Goal: Information Seeking & Learning: Learn about a topic

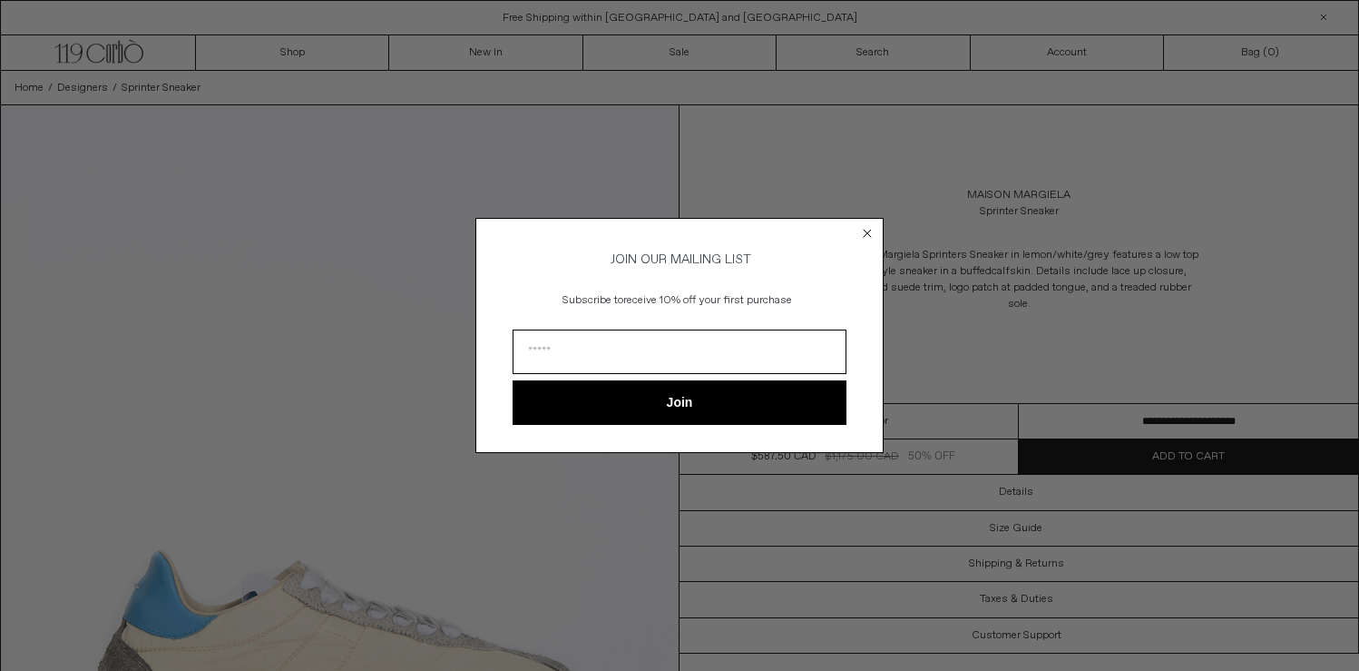
click at [868, 230] on icon "Close dialog" at bounding box center [867, 233] width 7 height 7
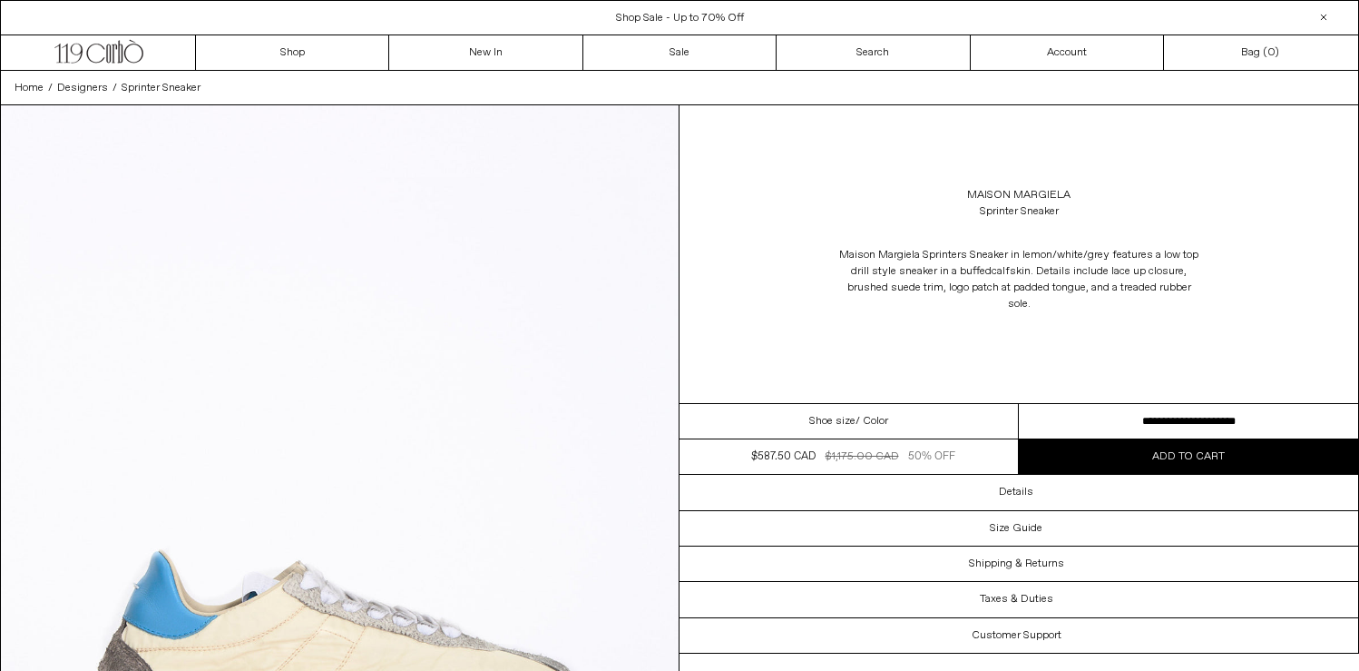
click at [1174, 419] on select "**********" at bounding box center [1188, 421] width 339 height 35
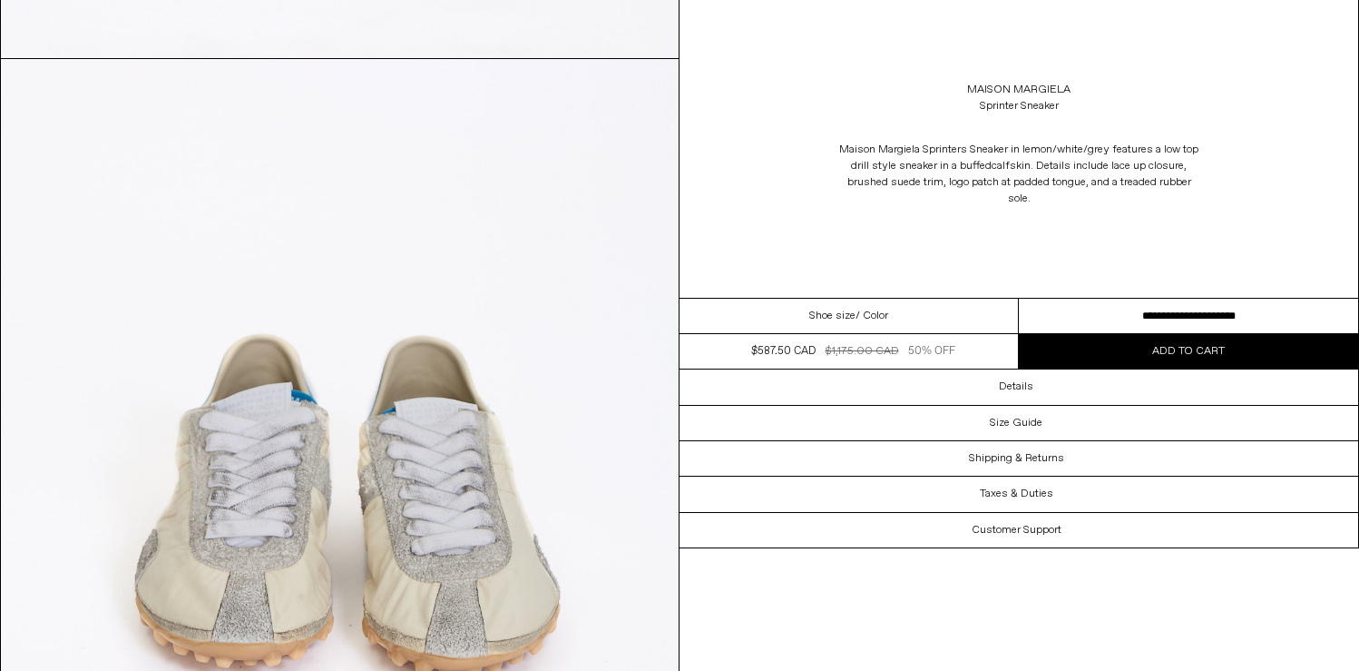
scroll to position [1747, 0]
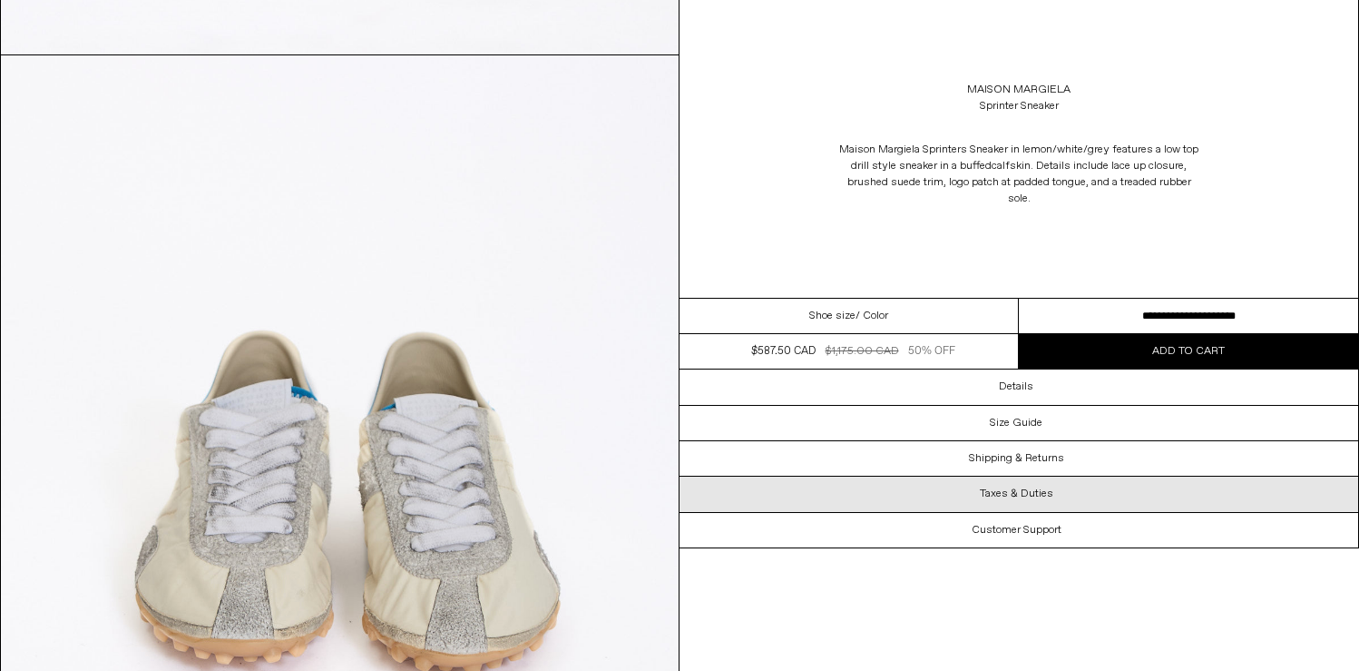
click at [1055, 494] on div "Taxes & Duties" at bounding box center [1019, 493] width 679 height 34
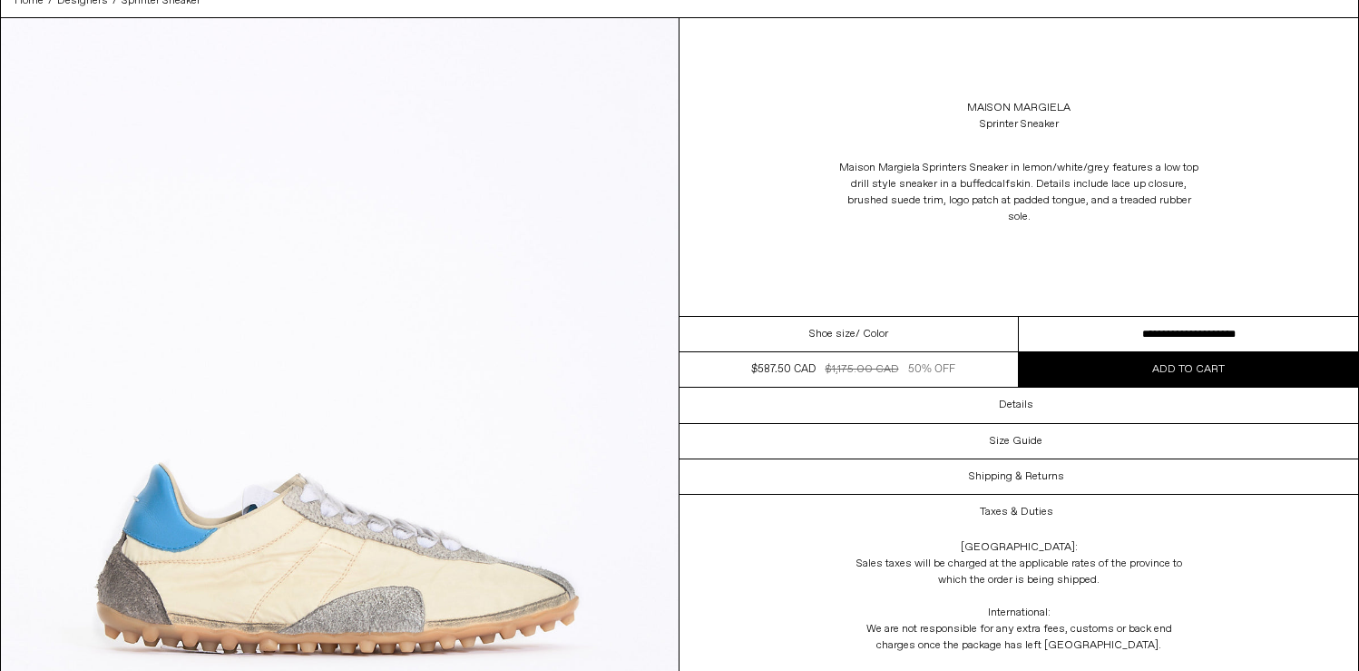
scroll to position [0, 0]
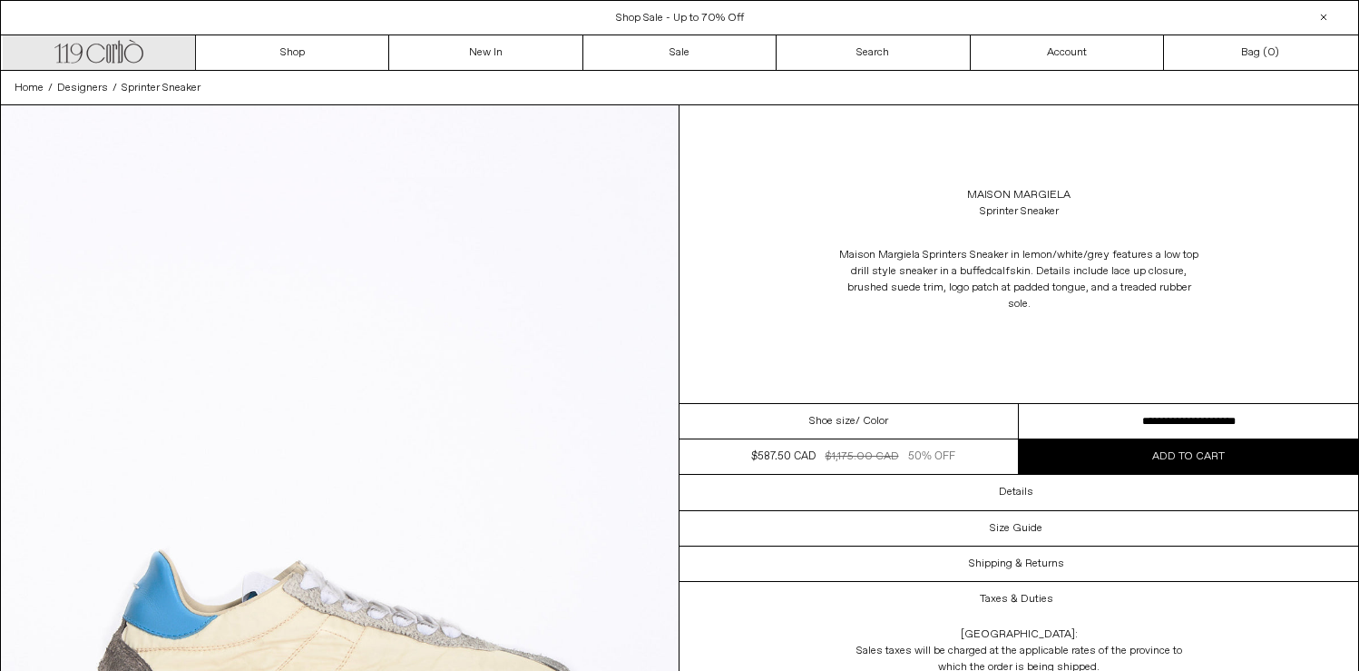
click at [106, 54] on icon at bounding box center [108, 53] width 5 height 18
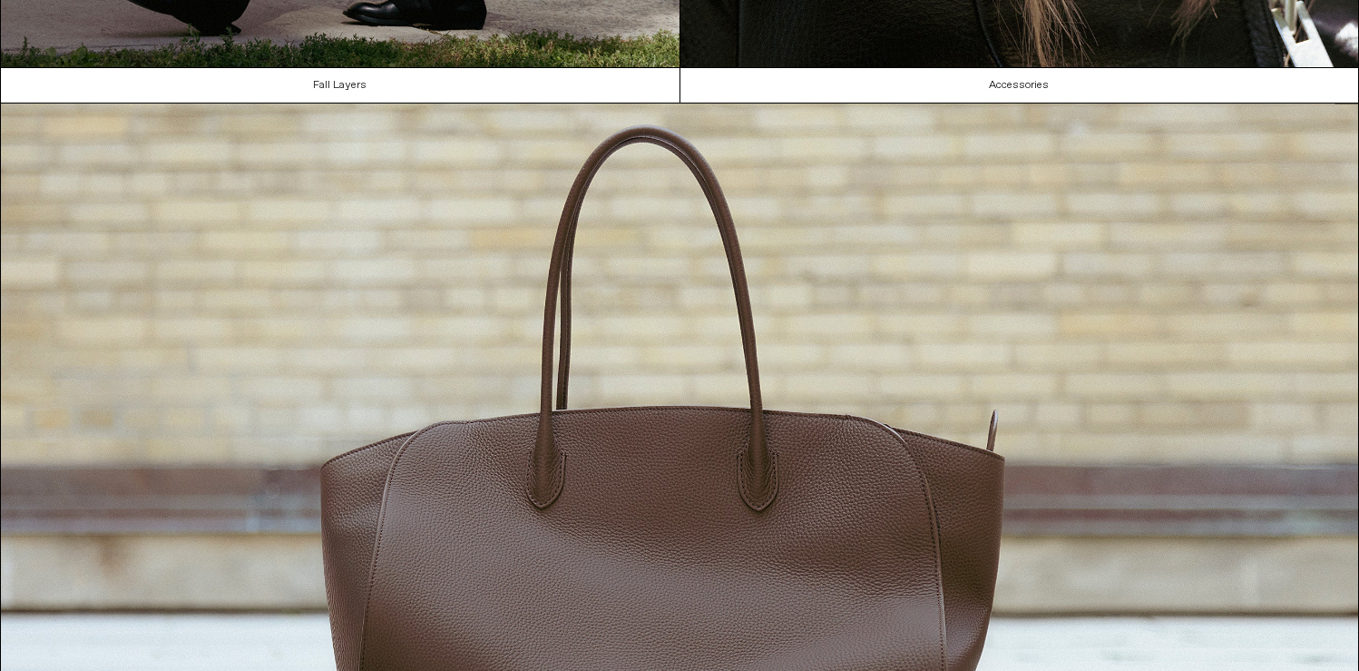
scroll to position [1953, 0]
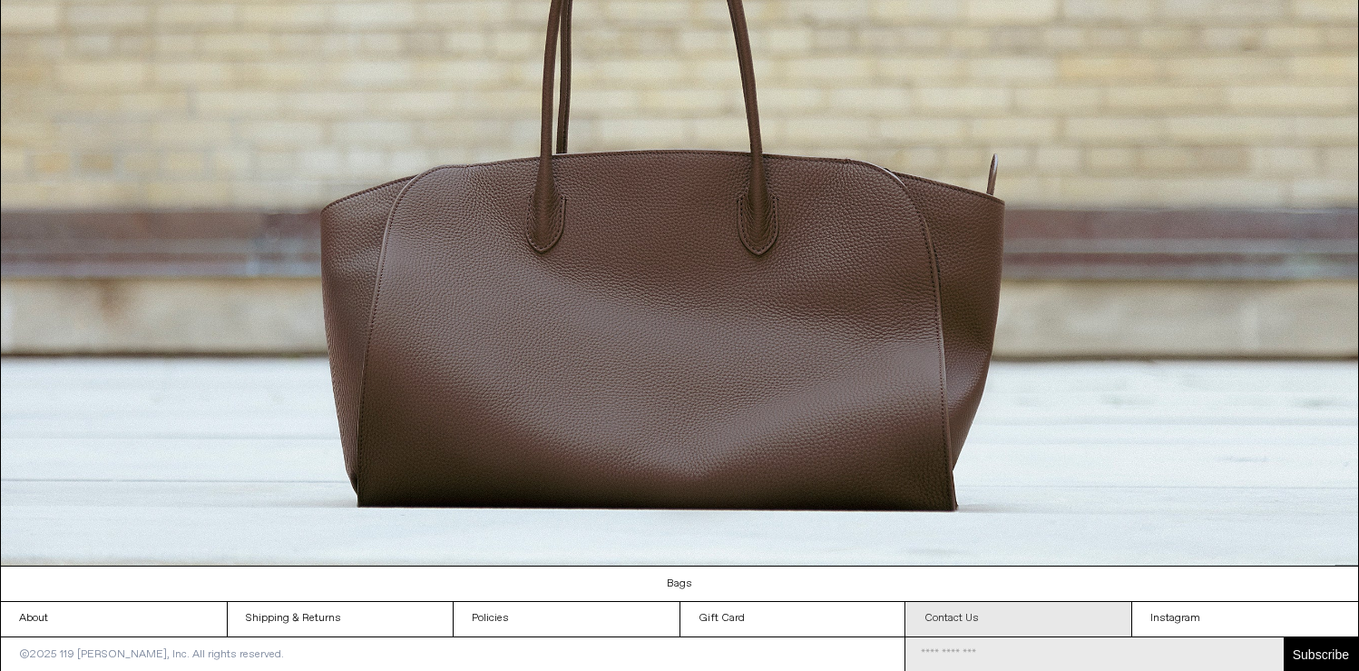
click at [935, 614] on link "Contact Us" at bounding box center [1020, 619] width 226 height 34
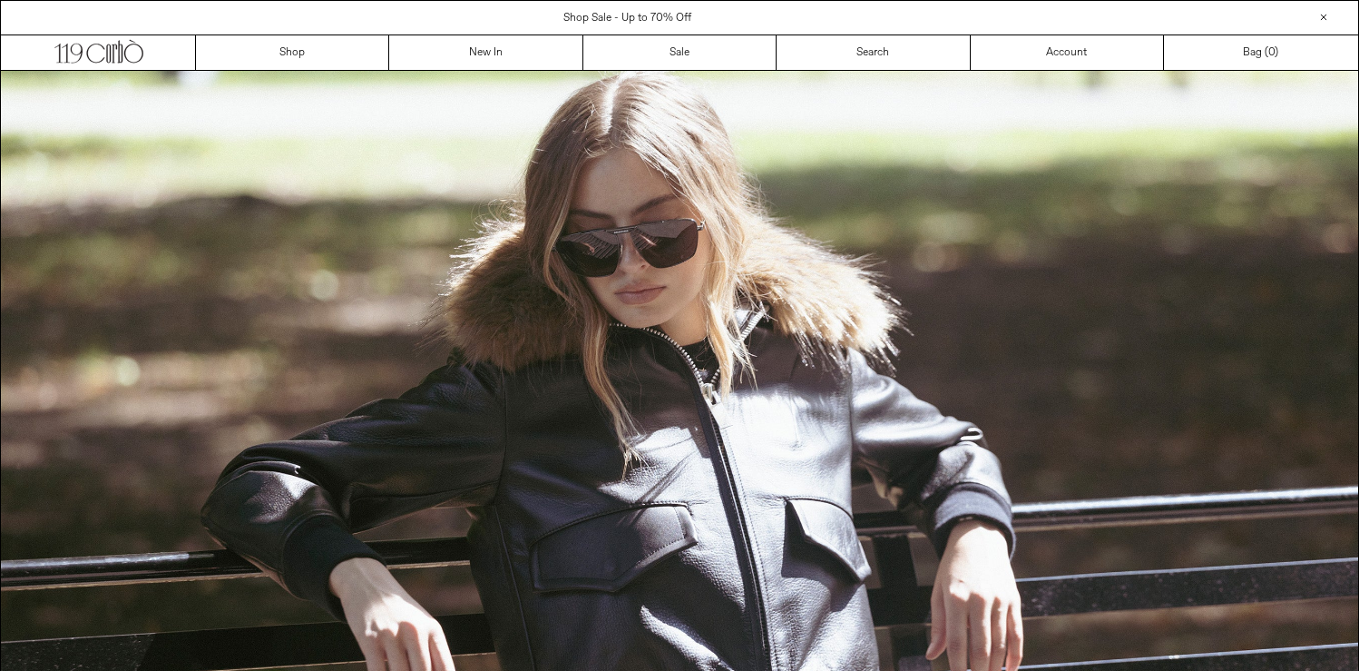
scroll to position [1953, 0]
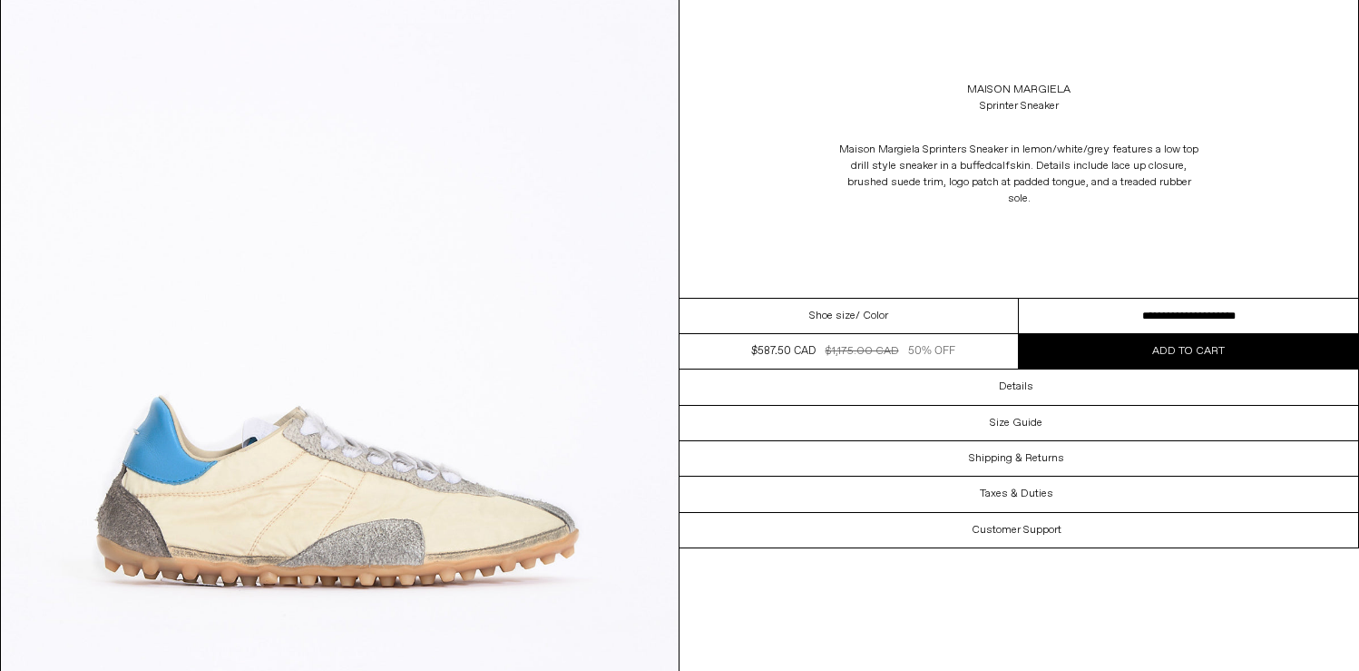
scroll to position [158, 0]
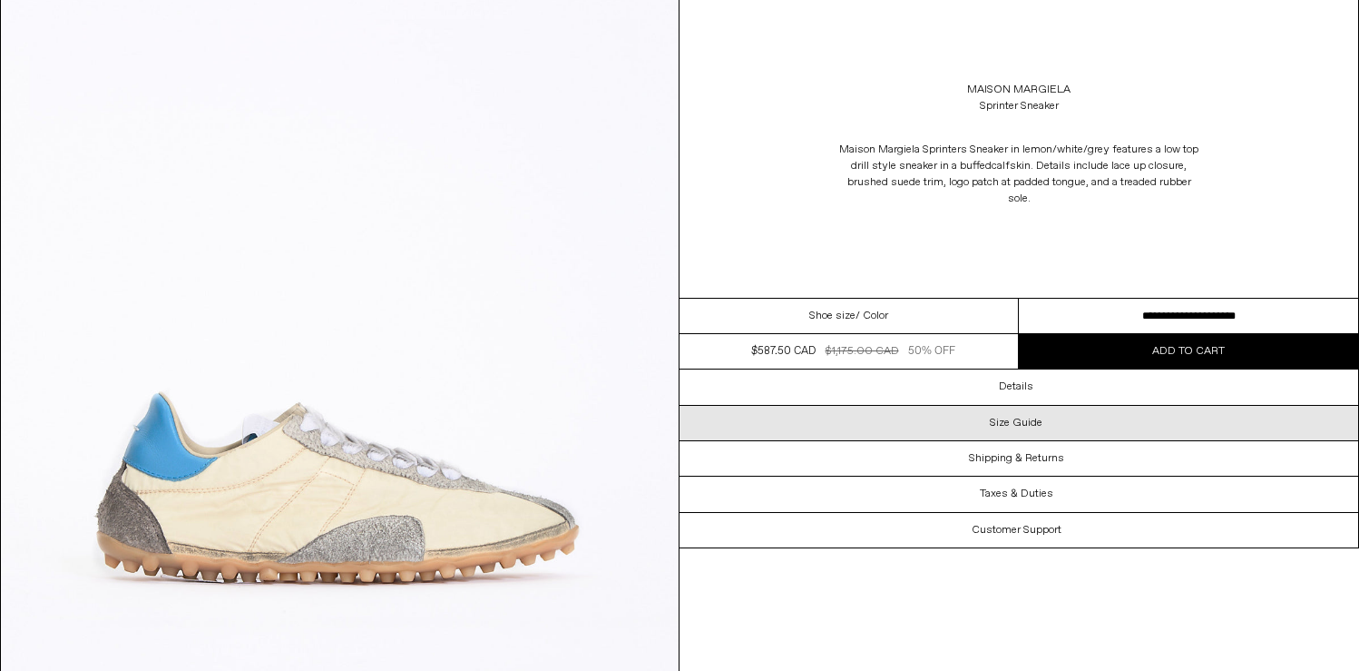
click at [1022, 419] on h3 "Size Guide" at bounding box center [1016, 423] width 53 height 13
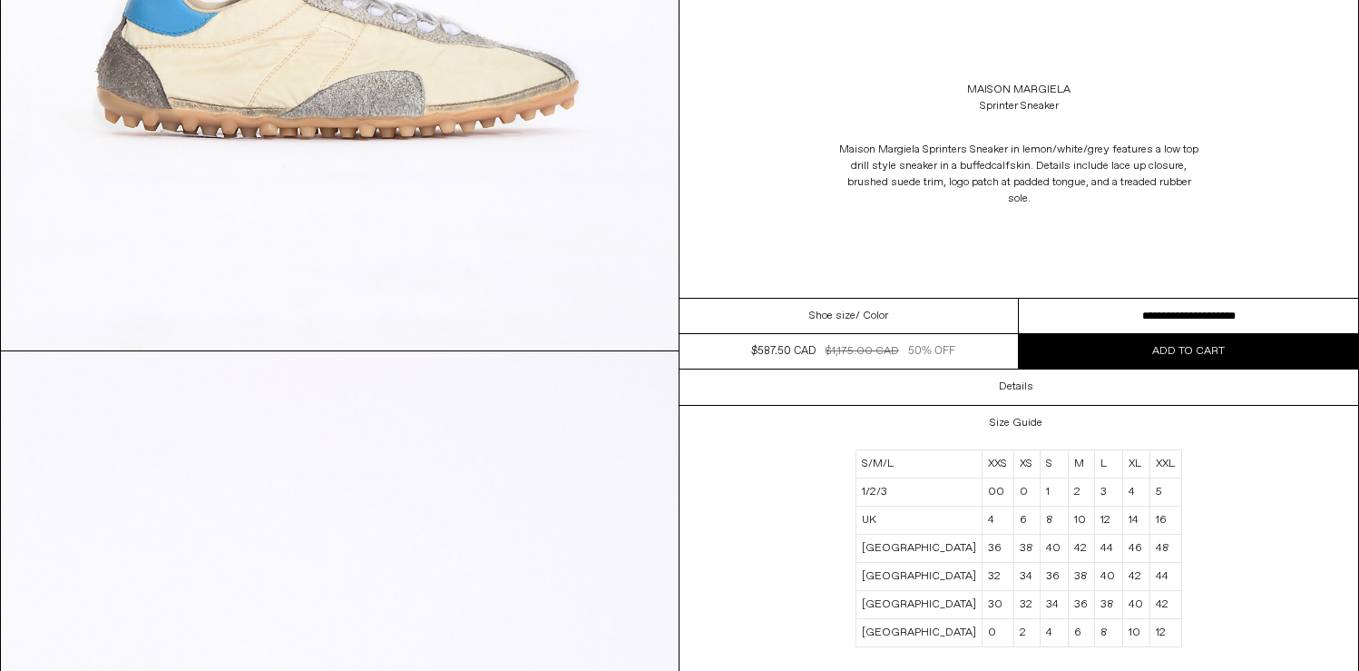
scroll to position [614, 0]
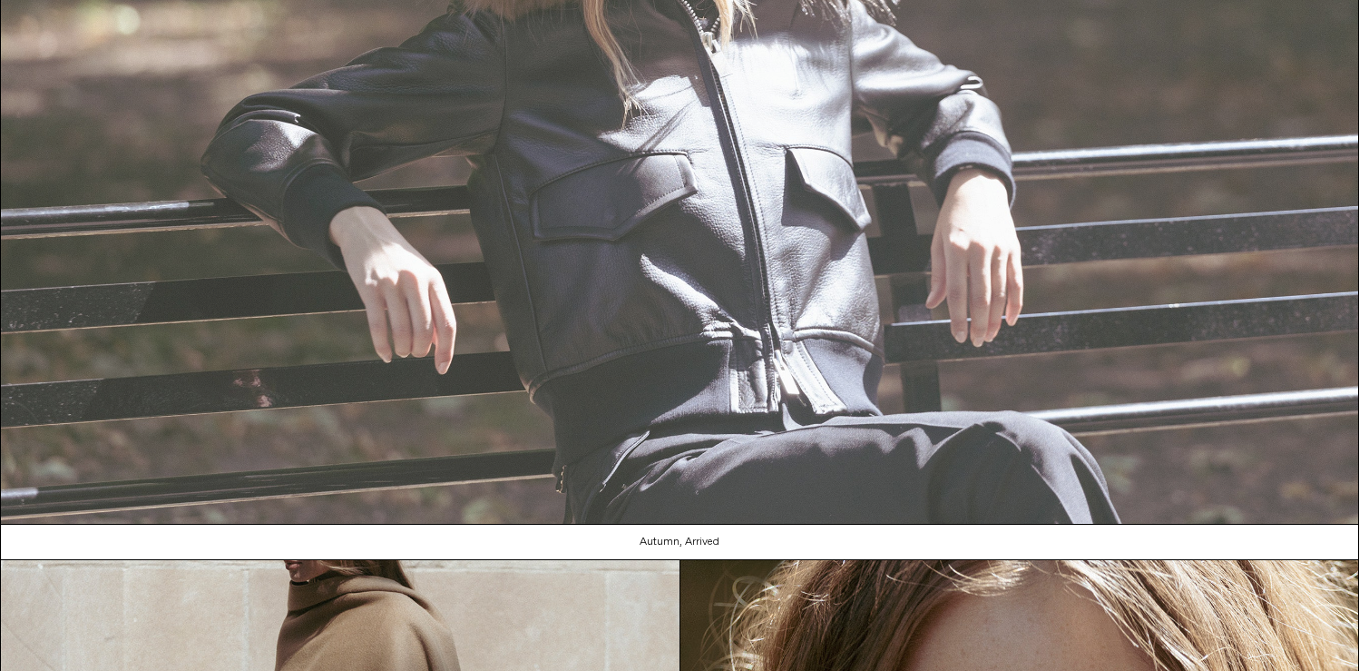
scroll to position [315, 0]
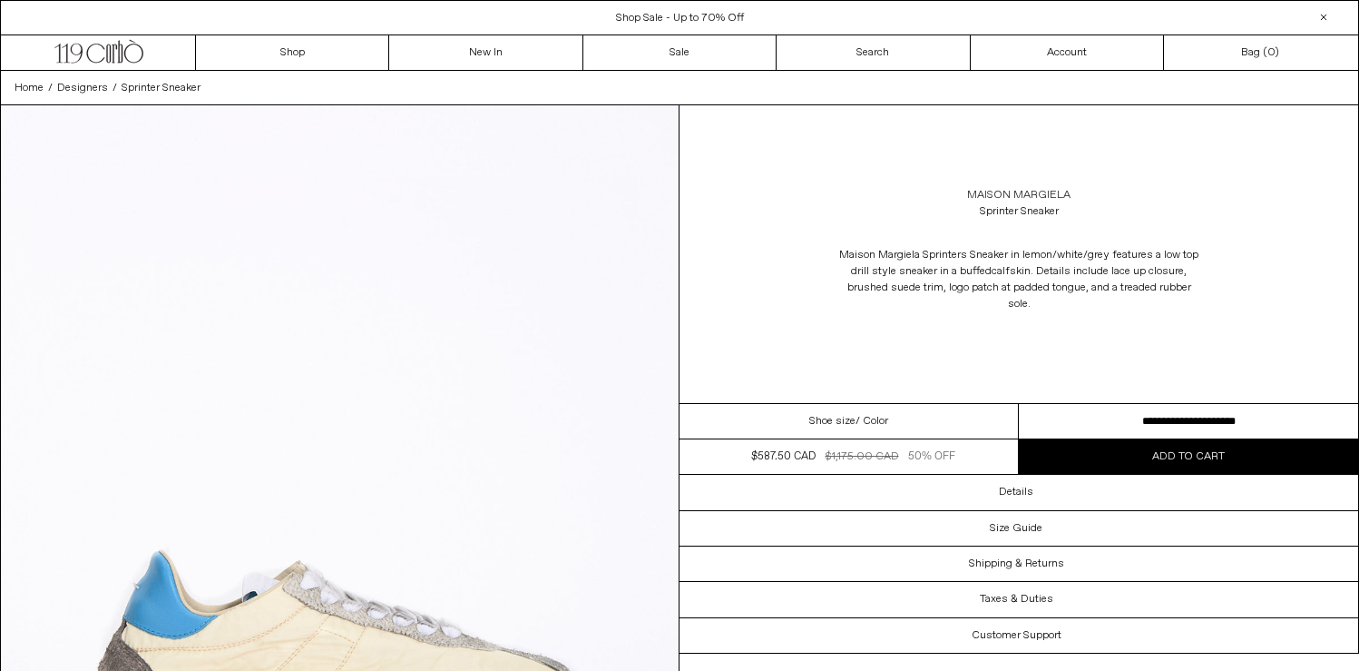
click at [1023, 191] on link "Maison Margiela" at bounding box center [1018, 195] width 103 height 16
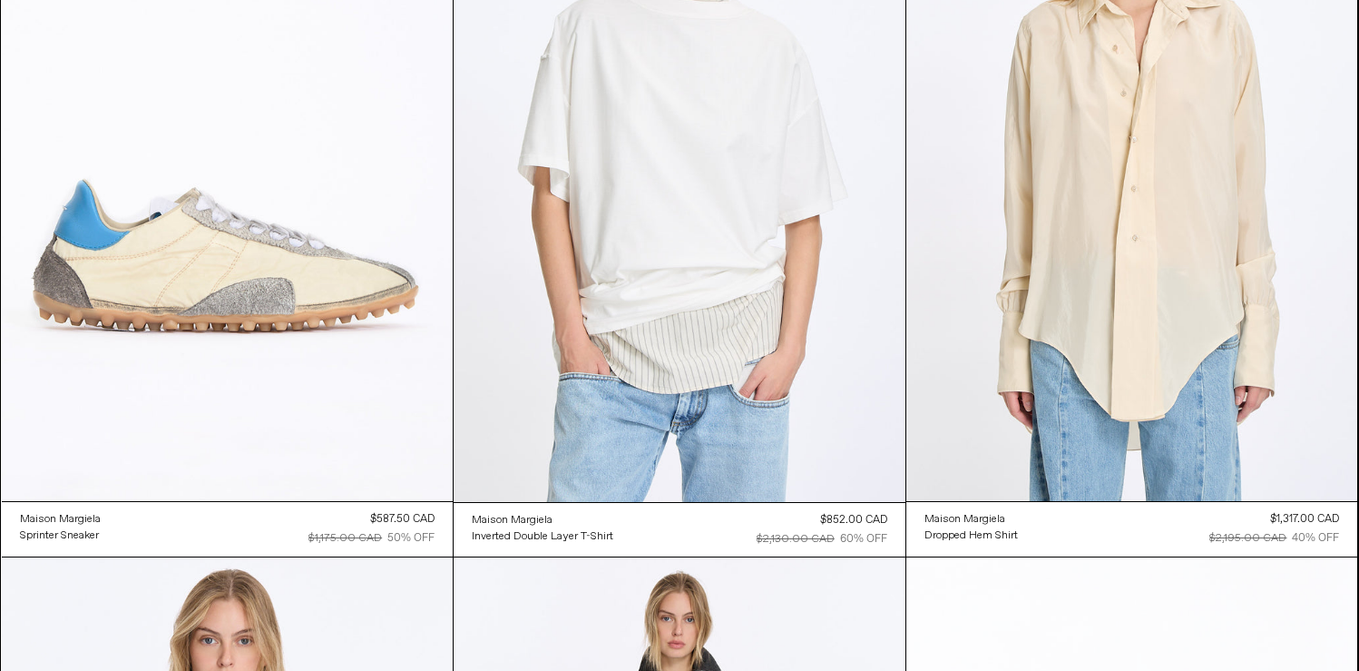
scroll to position [285, 0]
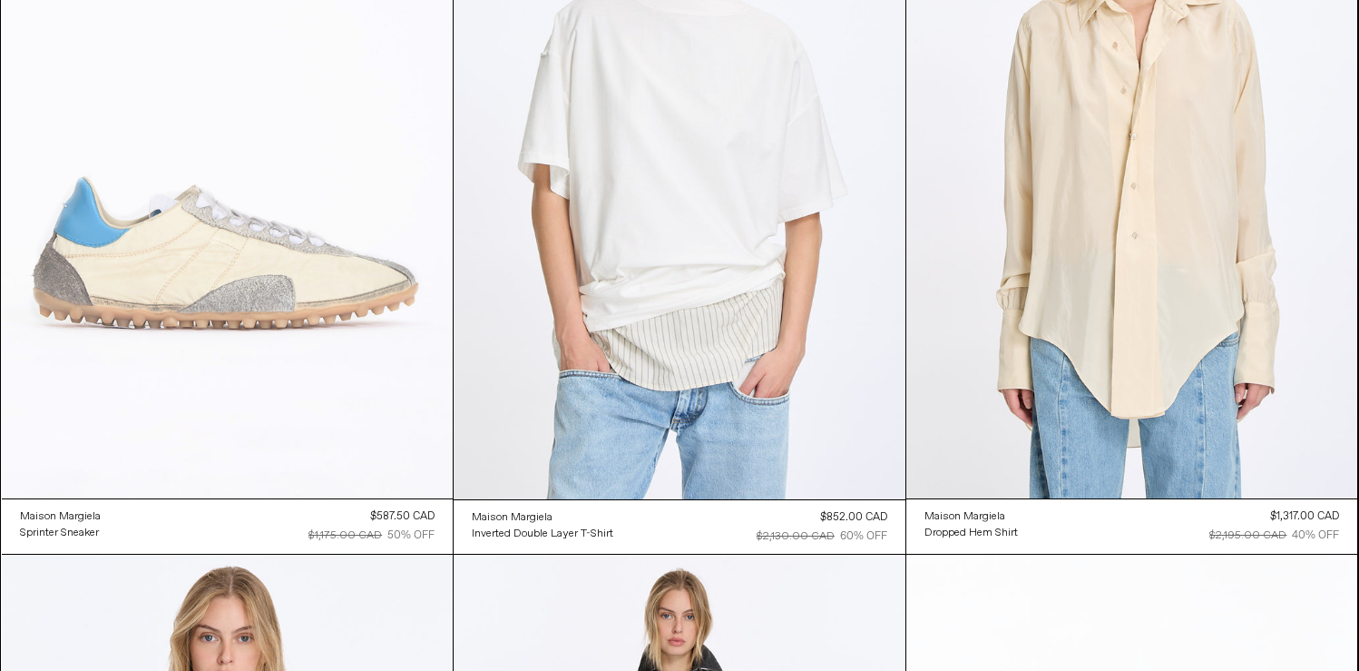
click at [221, 303] on at bounding box center [228, 159] width 452 height 677
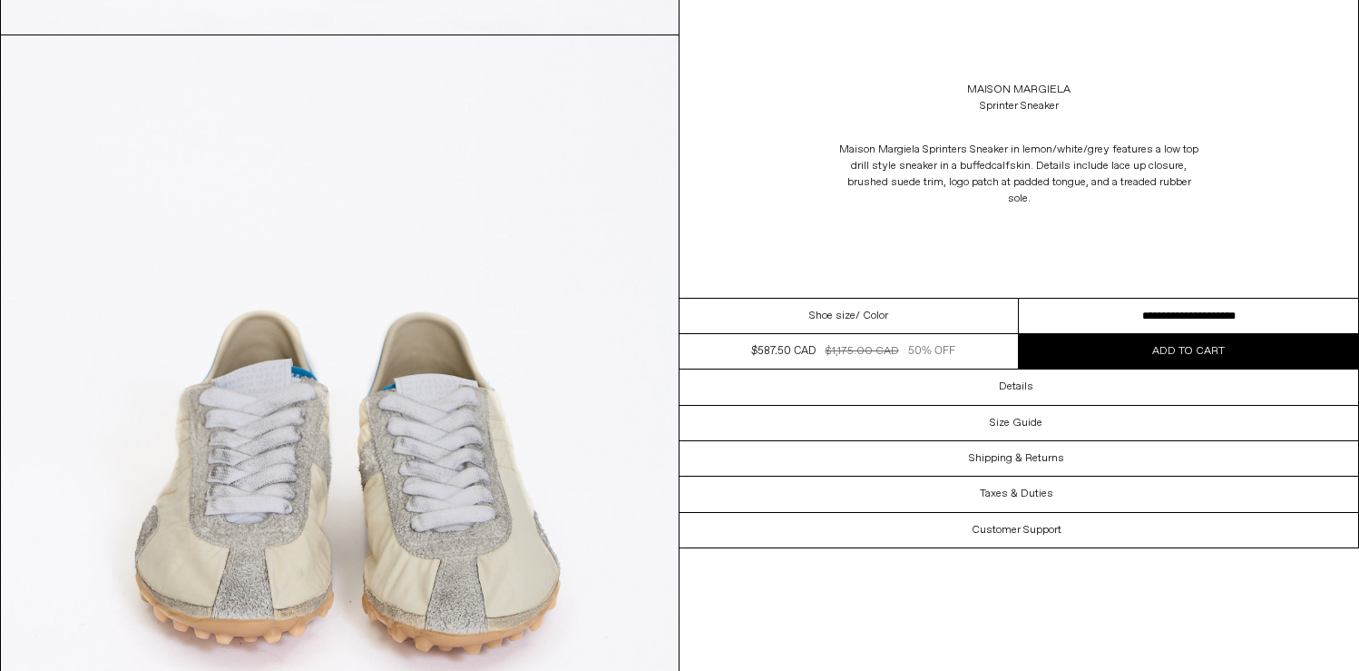
scroll to position [1780, 0]
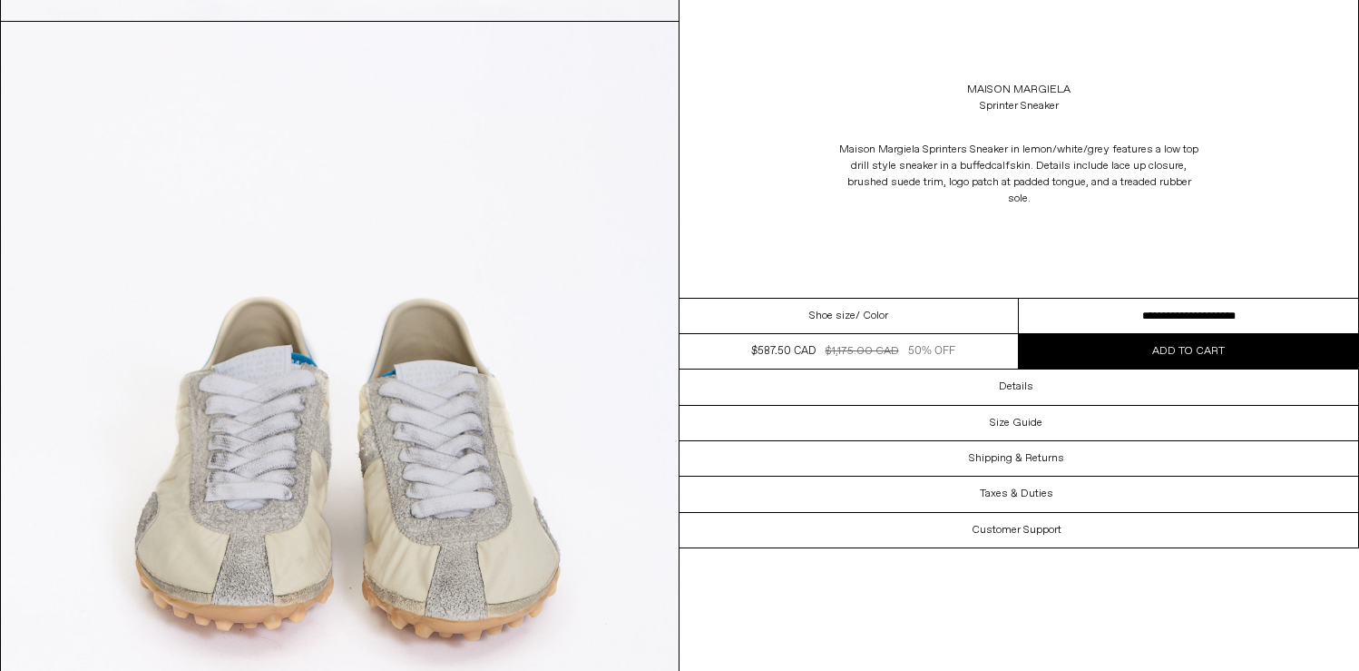
click at [304, 457] on img at bounding box center [340, 446] width 678 height 848
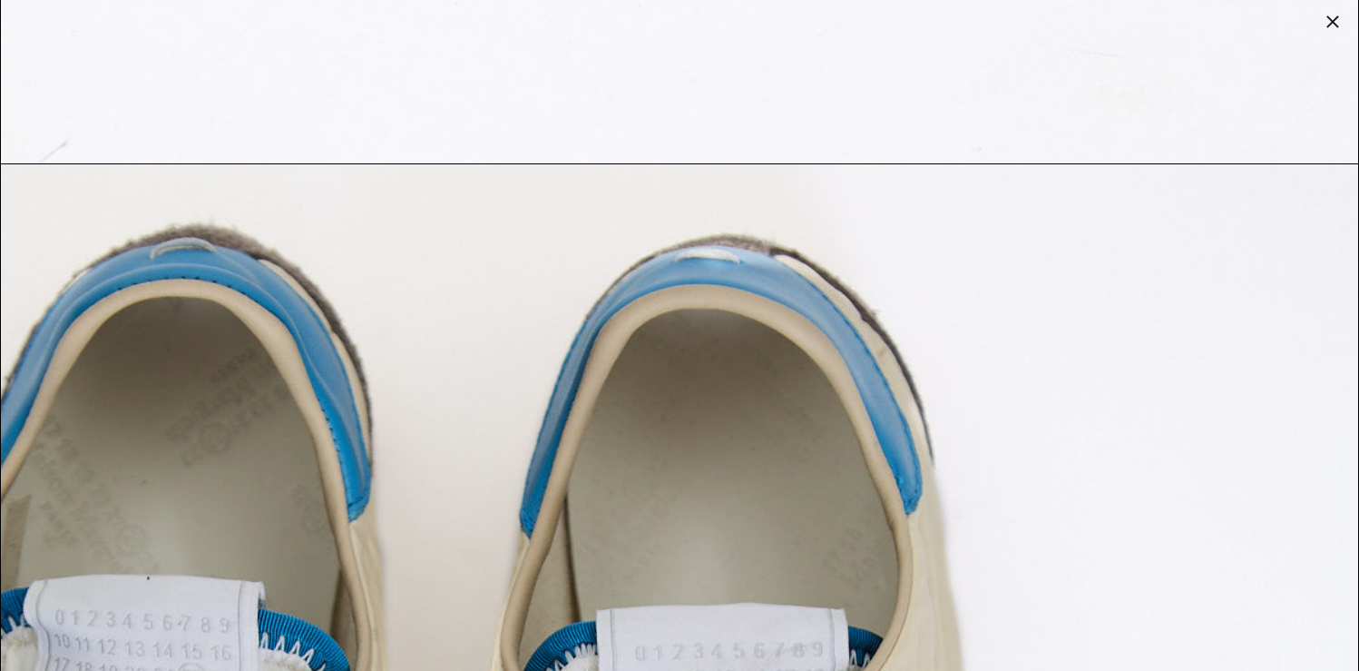
scroll to position [4832, 0]
